Goal: Information Seeking & Learning: Learn about a topic

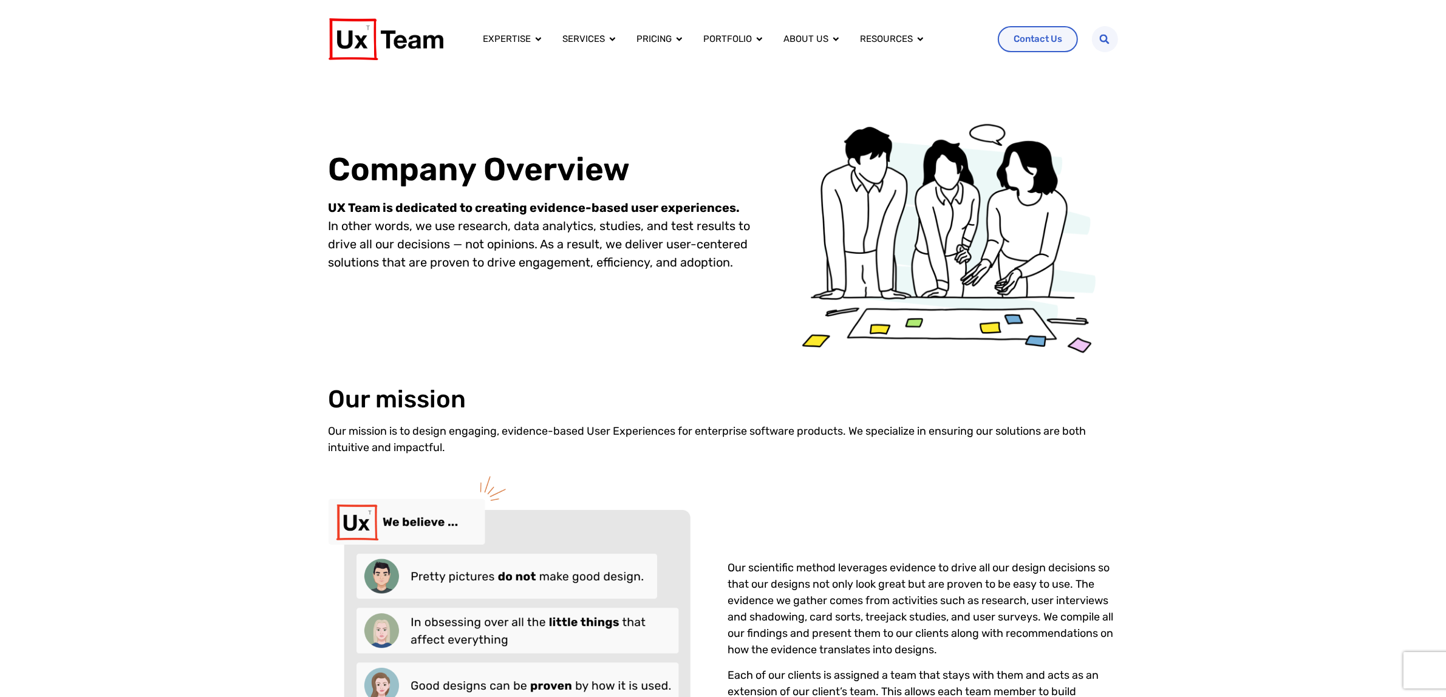
click at [327, 410] on div "Our mission Our mission is to design engaging, evidence-based User Experiences …" at bounding box center [723, 597] width 1446 height 520
click at [392, 29] on img at bounding box center [385, 39] width 115 height 42
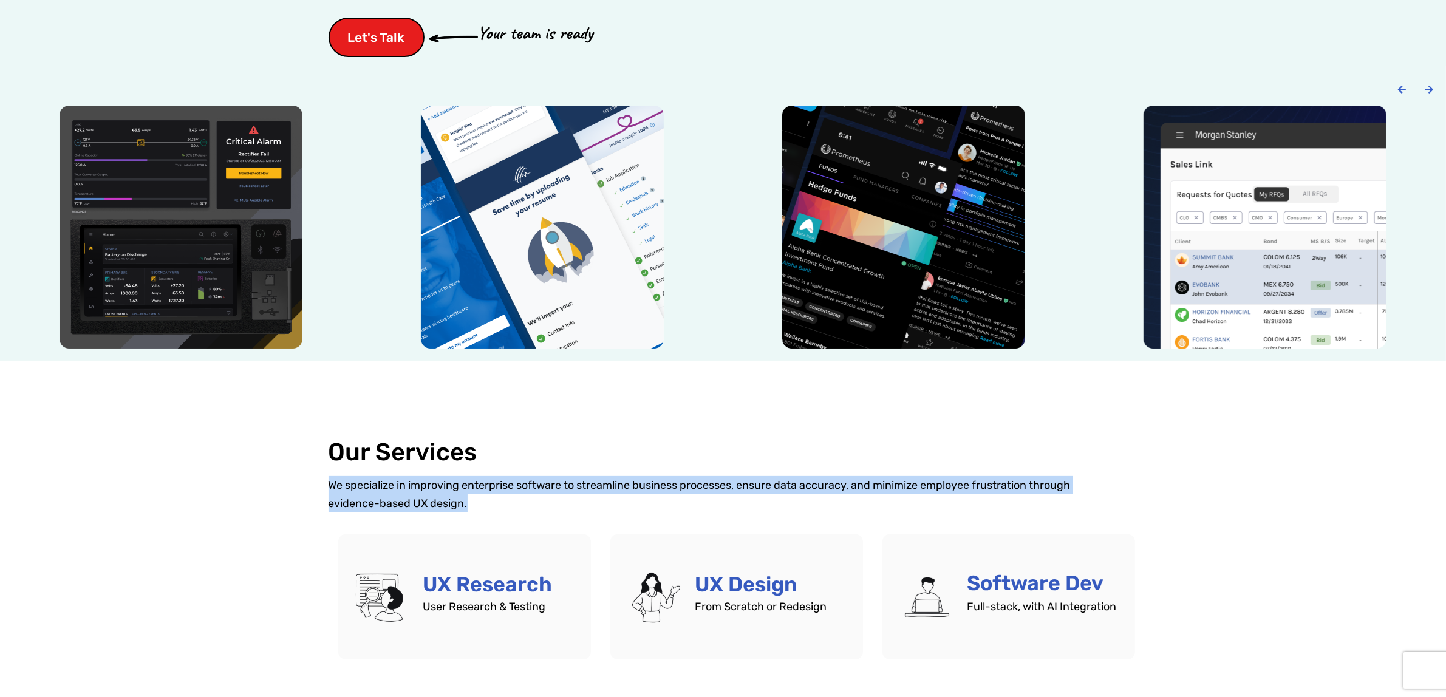
drag, startPoint x: 485, startPoint y: 503, endPoint x: 328, endPoint y: 485, distance: 157.7
click at [328, 482] on p "We specialize in improving enterprise software to streamline business processes…" at bounding box center [722, 494] width 789 height 36
copy p "We specialize in improving enterprise software to streamline business processes…"
